Goal: Communication & Community: Answer question/provide support

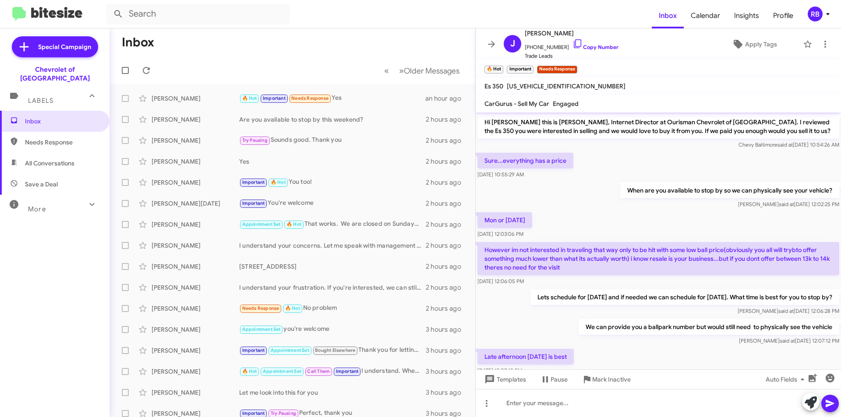
scroll to position [377, 0]
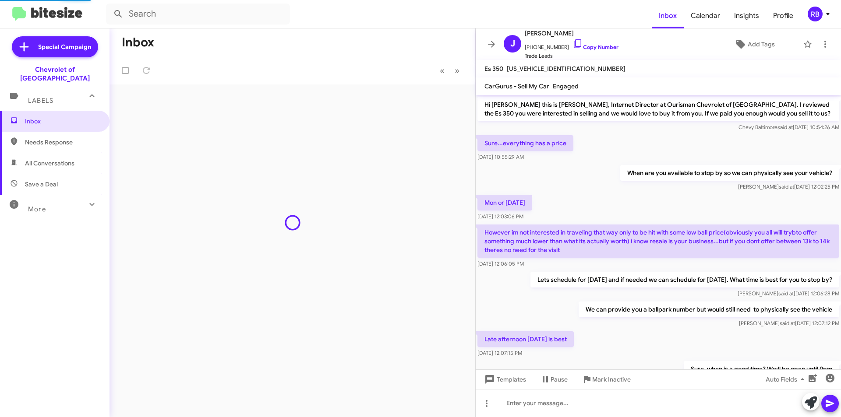
scroll to position [409, 0]
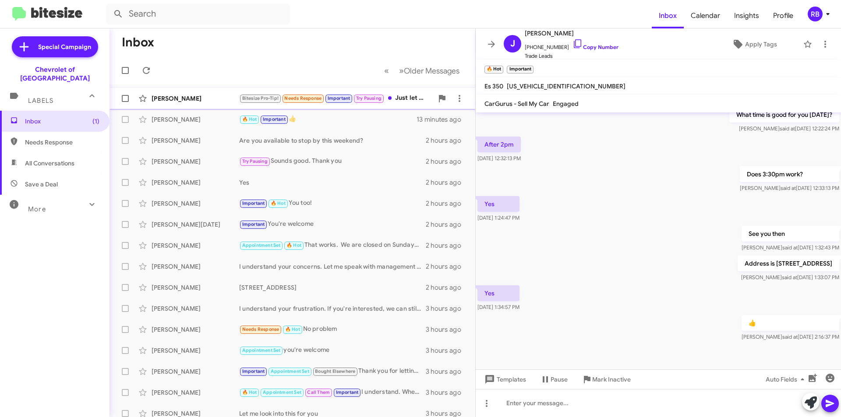
click at [303, 100] on span "Needs Response" at bounding box center [302, 98] width 37 height 6
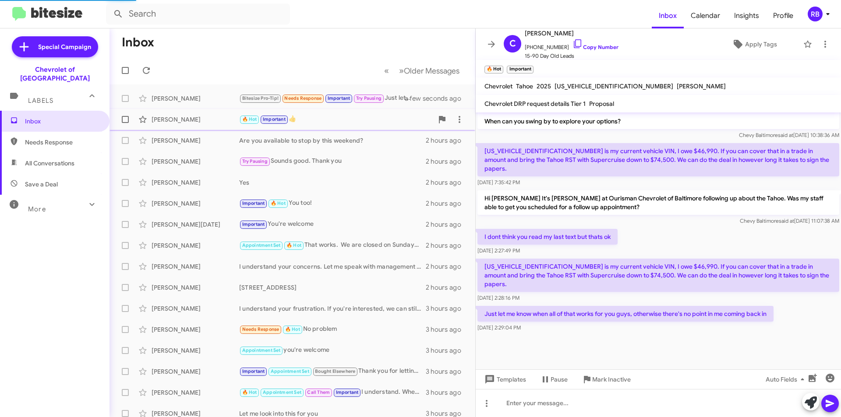
scroll to position [397, 0]
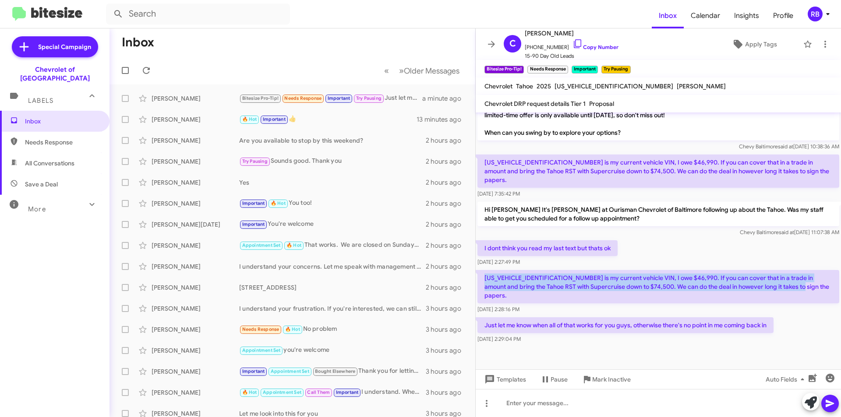
drag, startPoint x: 483, startPoint y: 267, endPoint x: 793, endPoint y: 282, distance: 310.0
click at [793, 282] on p "1GYKPGRS7RZ714874 is my current vehicle VIN, I owe $46,990. If you can cover th…" at bounding box center [658, 286] width 362 height 33
copy p "1GYKPGRS7RZ714874 is my current vehicle VIN, I owe $46,990. If you can cover th…"
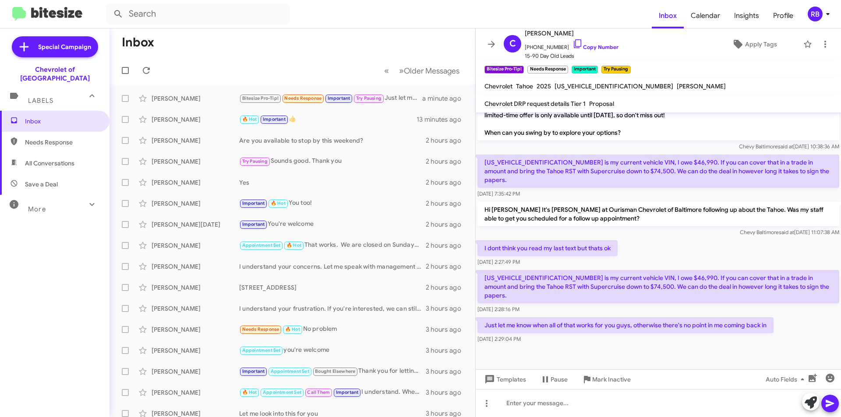
drag, startPoint x: 646, startPoint y: 343, endPoint x: 635, endPoint y: 334, distance: 13.6
click at [644, 346] on div at bounding box center [658, 367] width 365 height 42
click at [595, 47] on link "Copy Number" at bounding box center [595, 47] width 46 height 7
